Goal: Task Accomplishment & Management: Use online tool/utility

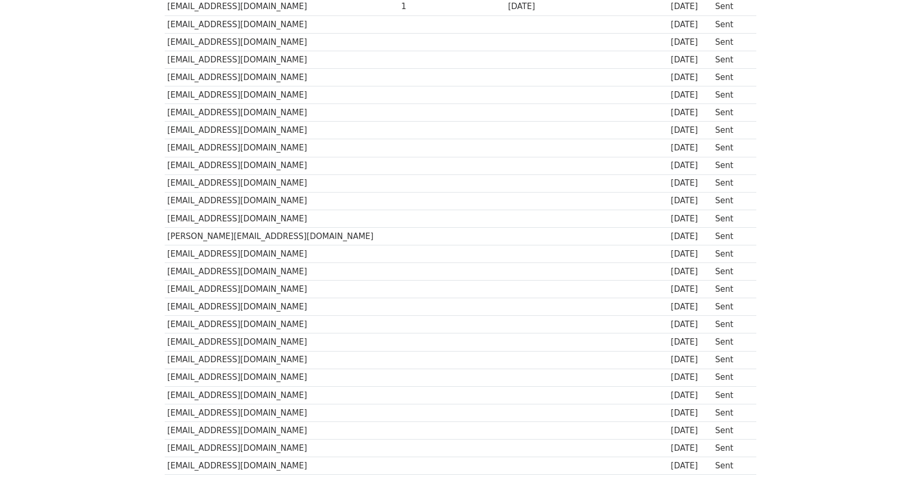
scroll to position [659, 0]
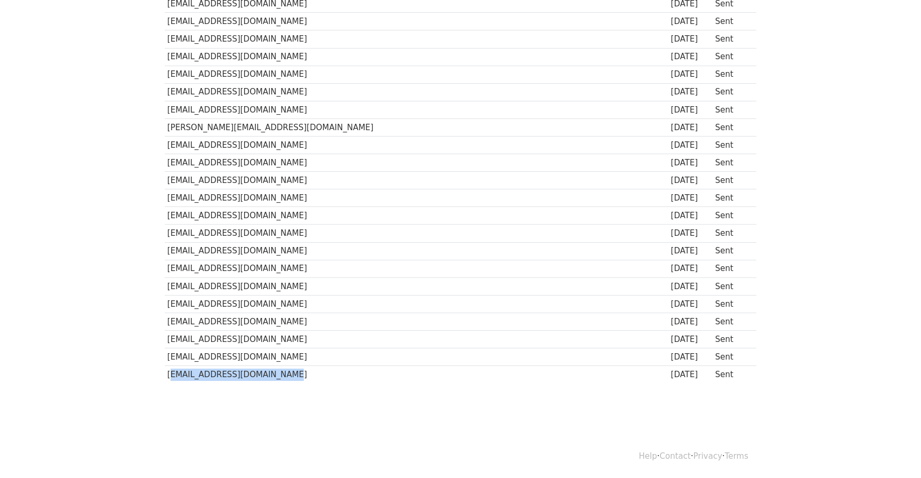
drag, startPoint x: 167, startPoint y: 373, endPoint x: 288, endPoint y: 373, distance: 121.0
click at [288, 373] on td "[EMAIL_ADDRESS][DOMAIN_NAME]" at bounding box center [282, 375] width 234 height 18
copy td "[EMAIL_ADDRESS][DOMAIN_NAME]"
drag, startPoint x: 168, startPoint y: 378, endPoint x: 289, endPoint y: 378, distance: 120.4
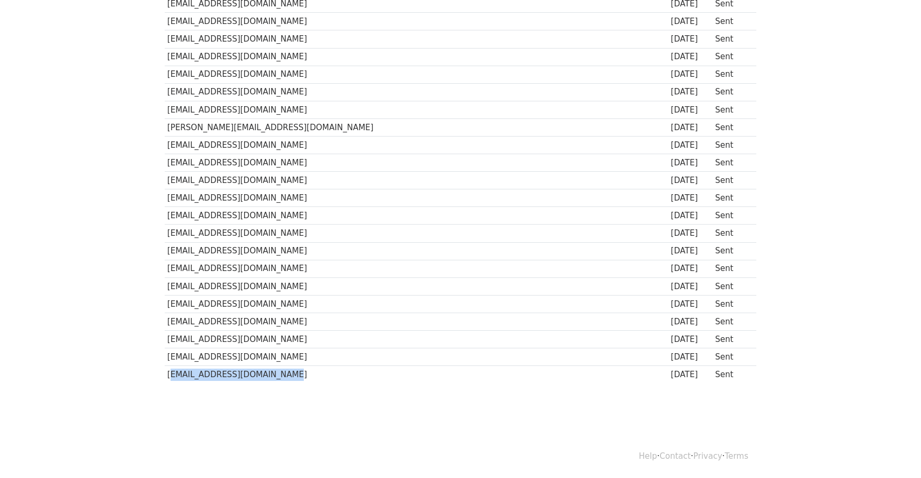
click at [289, 378] on td "[EMAIL_ADDRESS][DOMAIN_NAME]" at bounding box center [282, 375] width 234 height 18
copy td "[EMAIL_ADDRESS][DOMAIN_NAME]"
drag, startPoint x: 166, startPoint y: 357, endPoint x: 273, endPoint y: 357, distance: 106.6
click at [273, 357] on td "[EMAIL_ADDRESS][DOMAIN_NAME]" at bounding box center [282, 357] width 234 height 18
copy td "[EMAIL_ADDRESS][DOMAIN_NAME]"
